Goal: Check status: Check status

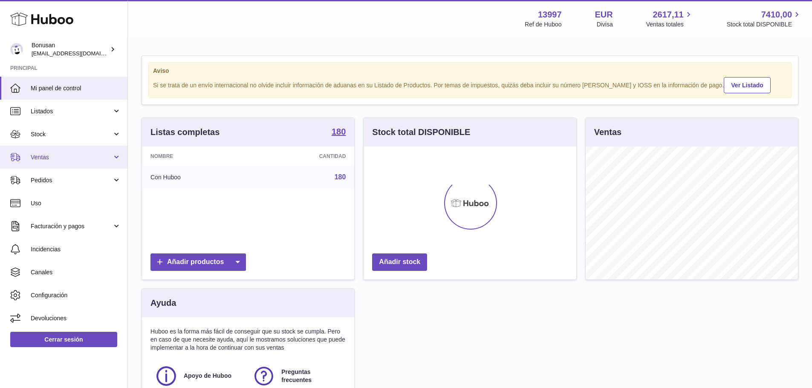
scroll to position [133, 213]
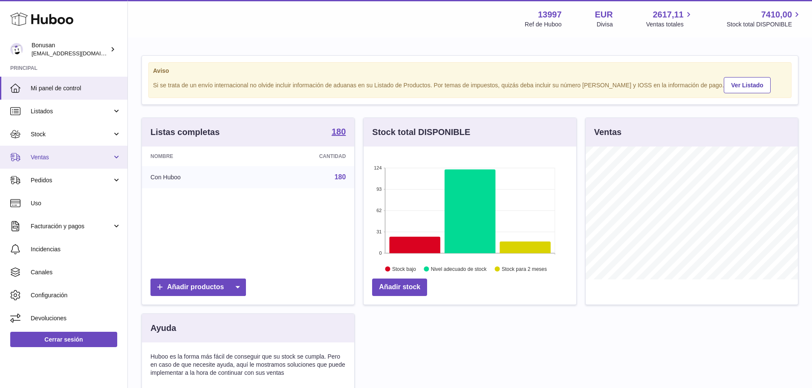
click at [41, 155] on span "Ventas" at bounding box center [71, 157] width 81 height 8
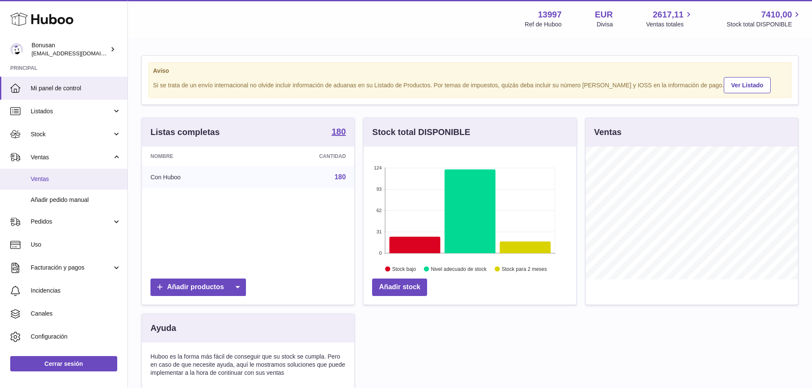
click at [41, 178] on span "Ventas" at bounding box center [76, 179] width 90 height 8
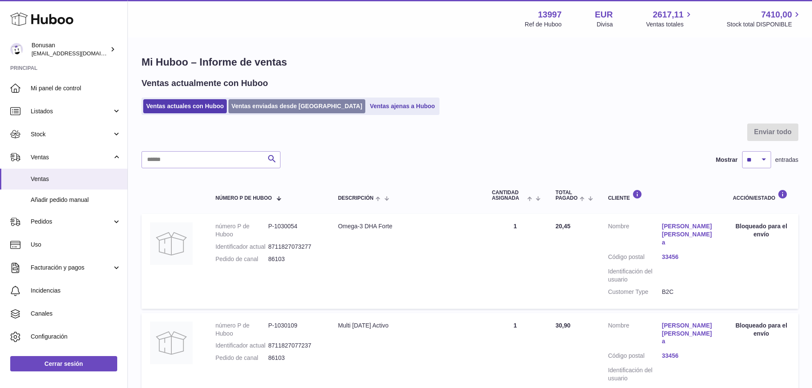
click at [292, 107] on link "Ventas enviadas desde [GEOGRAPHIC_DATA]" at bounding box center [296, 106] width 137 height 14
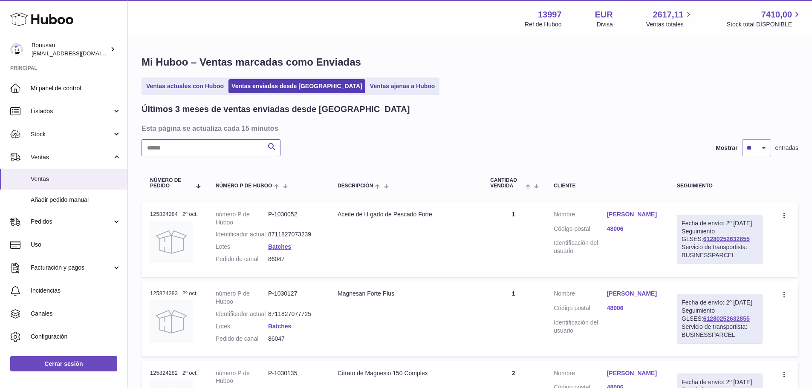
click at [156, 149] on input "text" at bounding box center [210, 147] width 139 height 17
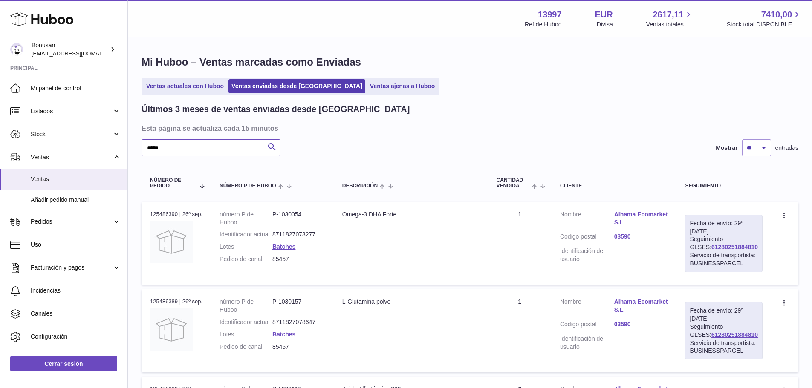
type input "*****"
click at [715, 247] on link "61280251884810" at bounding box center [734, 247] width 46 height 7
